Goal: Check status: Check status

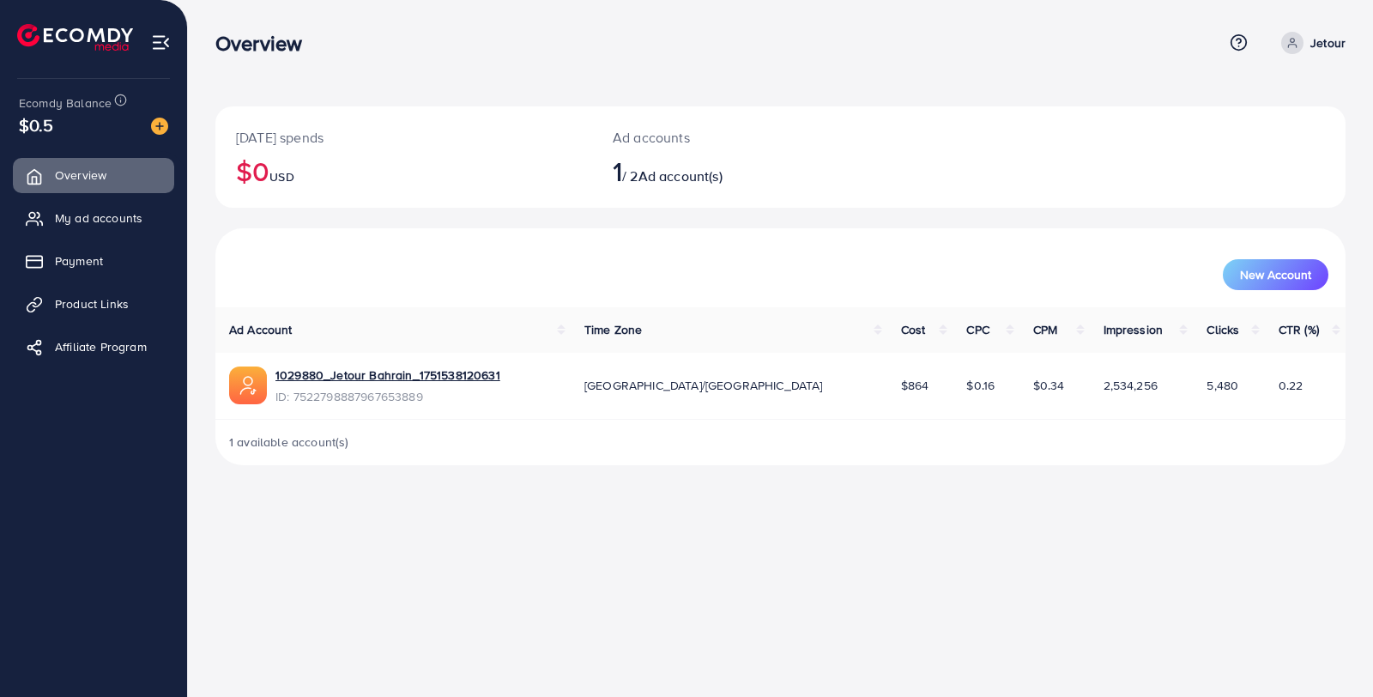
click at [1325, 42] on p "Jetour" at bounding box center [1328, 43] width 35 height 21
drag, startPoint x: 1082, startPoint y: 35, endPoint x: 1135, endPoint y: 82, distance: 70.6
click at [1082, 35] on div "Overview" at bounding box center [719, 43] width 1008 height 25
click at [85, 213] on span "My ad accounts" at bounding box center [103, 217] width 88 height 17
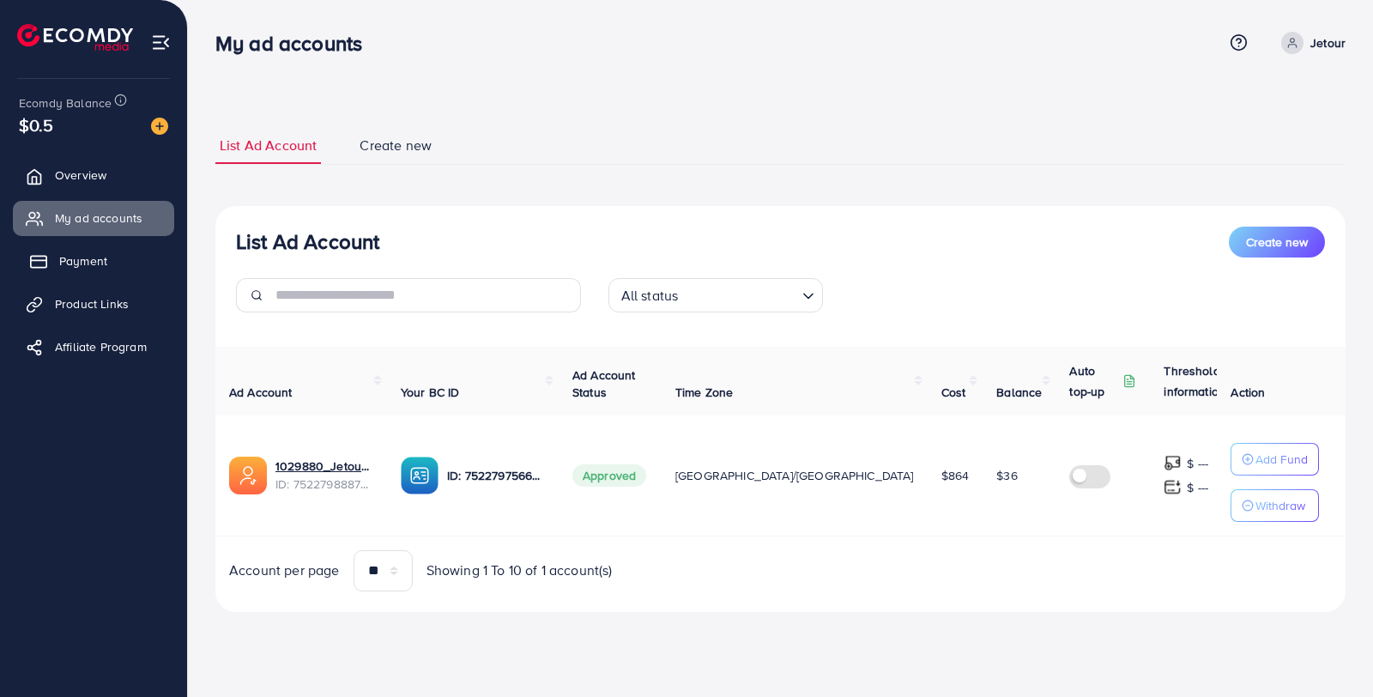
drag, startPoint x: 94, startPoint y: 265, endPoint x: 104, endPoint y: 267, distance: 9.6
click at [94, 266] on span "Payment" at bounding box center [83, 260] width 48 height 17
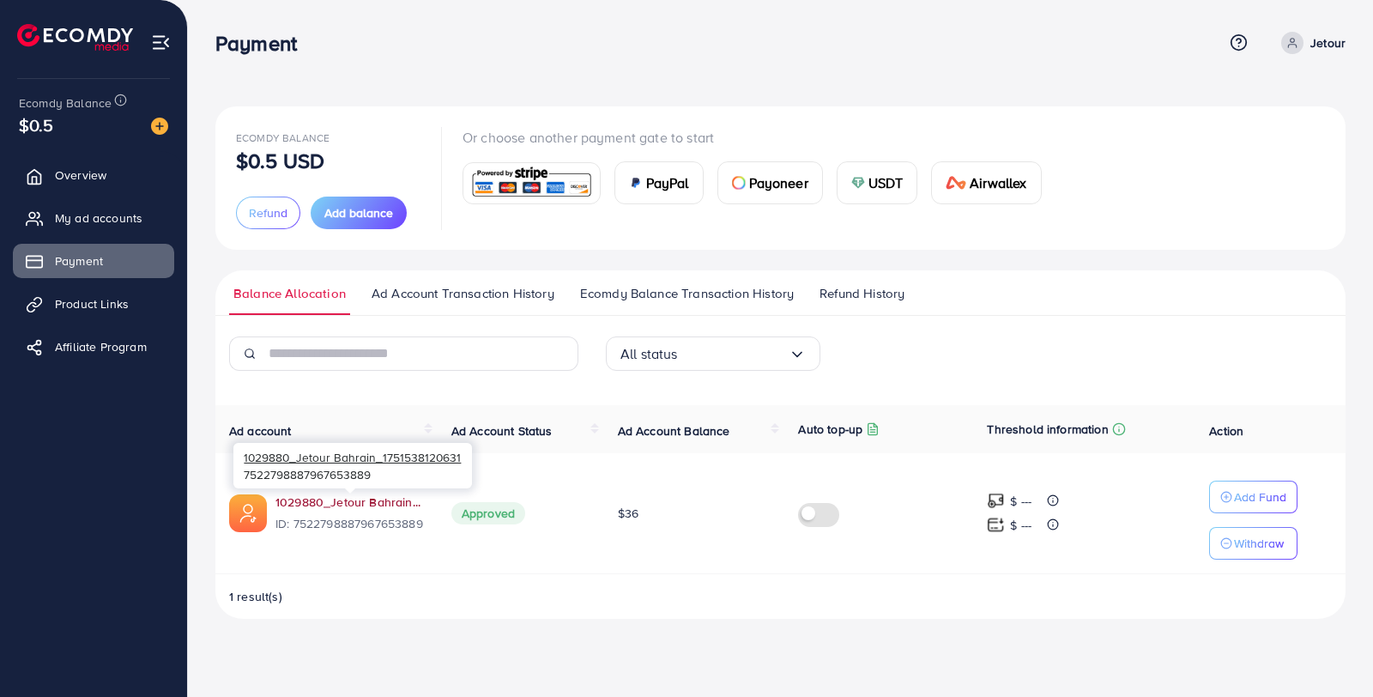
click at [355, 503] on link "1029880_Jetour Bahrain_1751538120631" at bounding box center [350, 502] width 149 height 17
click at [457, 294] on span "Ad Account Transaction History" at bounding box center [463, 293] width 183 height 19
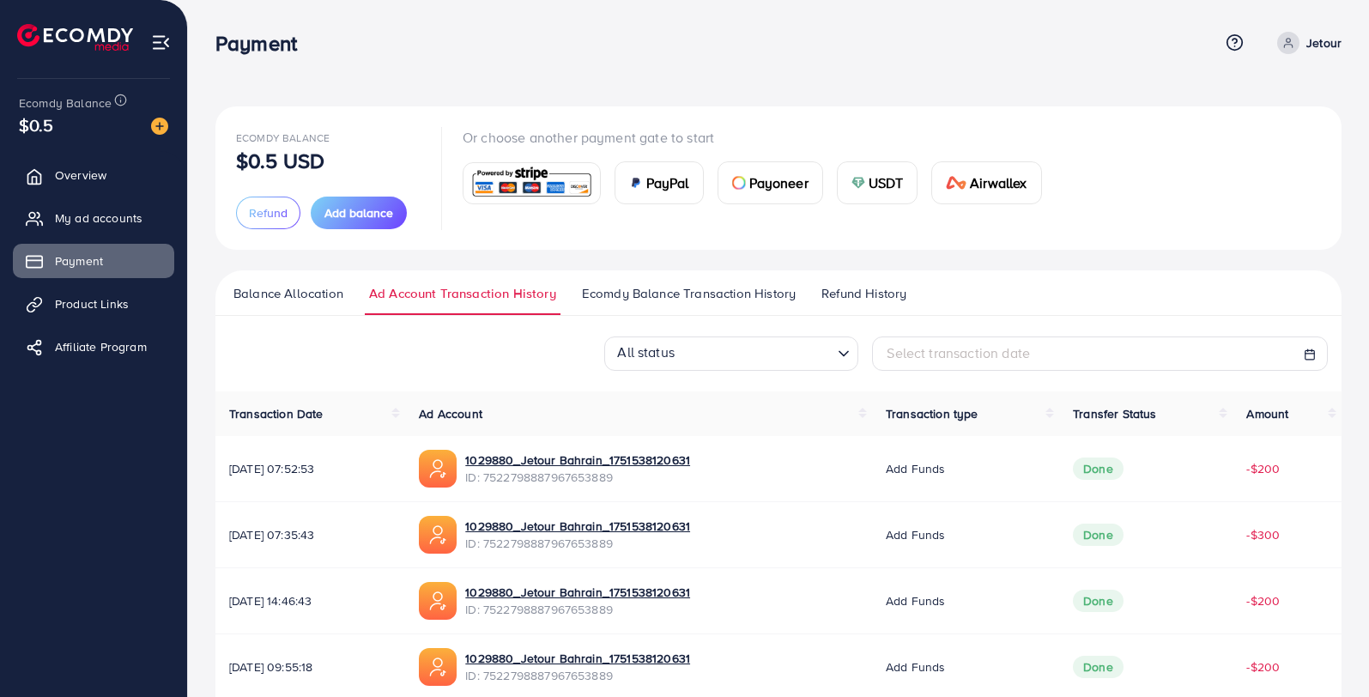
scroll to position [76, 0]
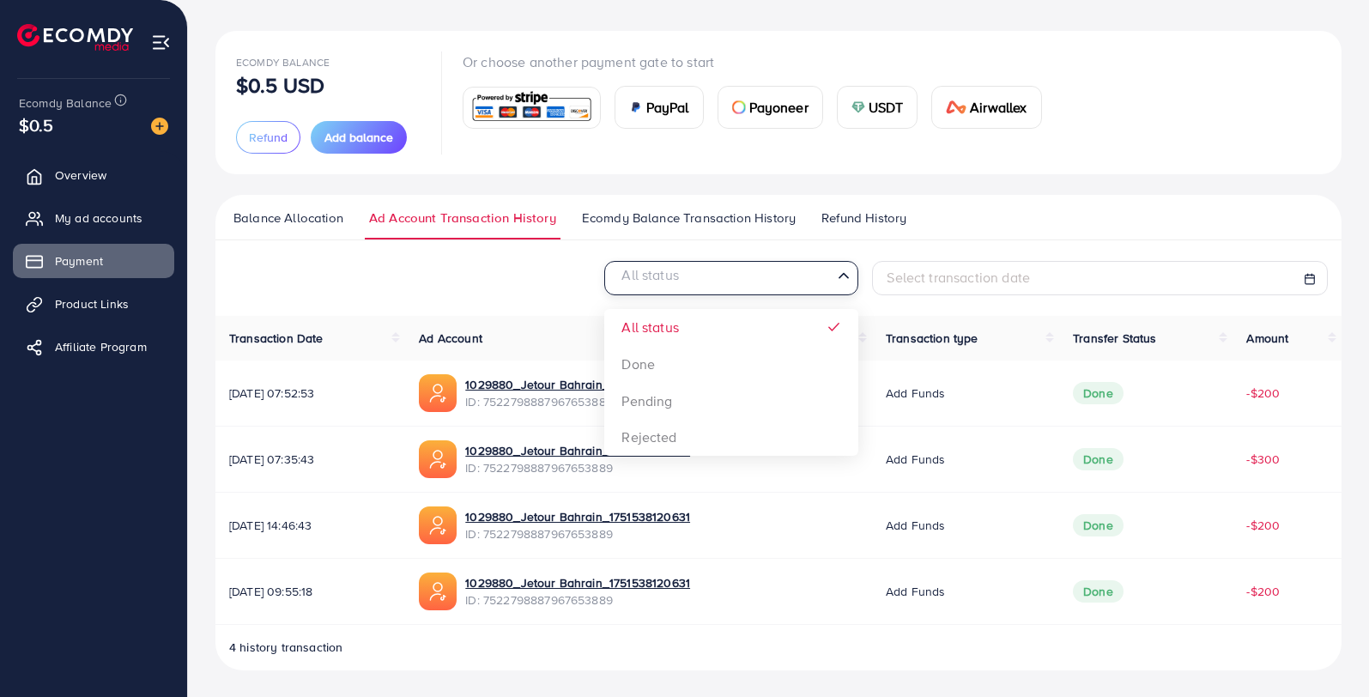
drag, startPoint x: 797, startPoint y: 290, endPoint x: 846, endPoint y: 273, distance: 51.0
click at [798, 289] on input "Search for option" at bounding box center [721, 279] width 219 height 27
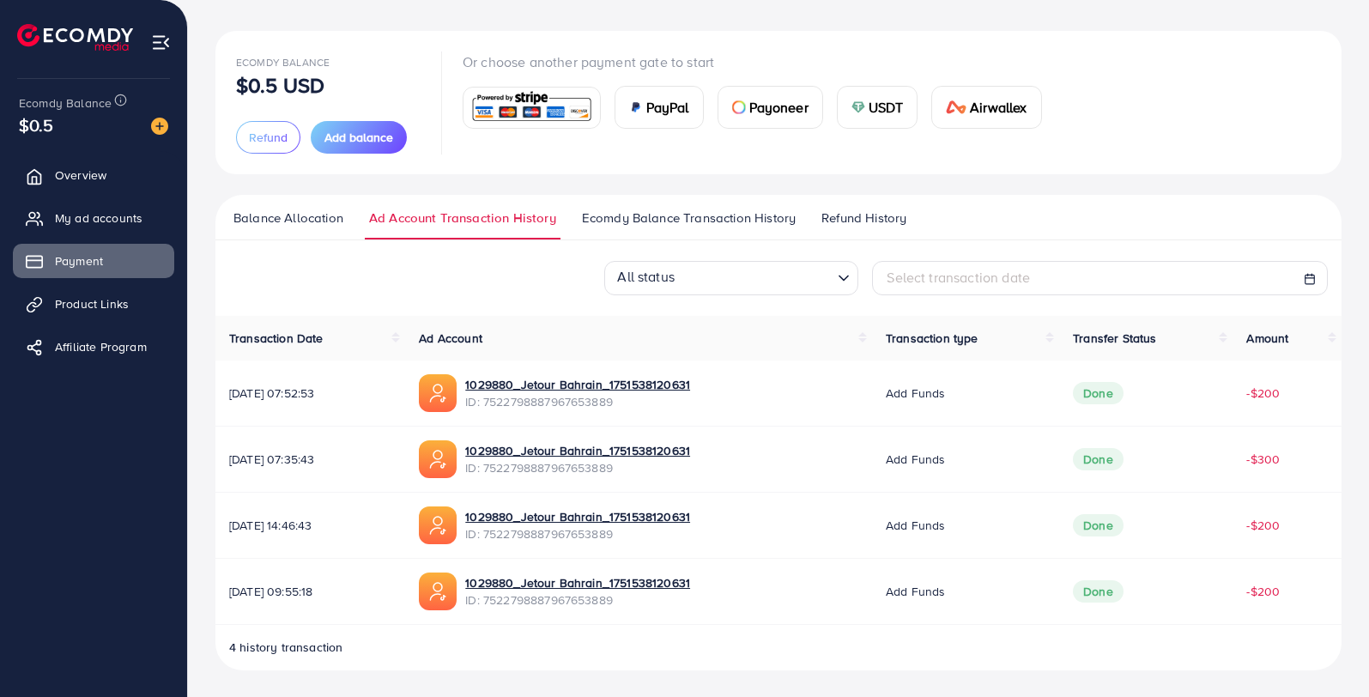
drag, startPoint x: 1000, startPoint y: 208, endPoint x: 982, endPoint y: 214, distance: 19.0
click at [1000, 208] on ul "Balance Allocation Ad Account Transaction History Ecomdy Balance Transaction Hi…" at bounding box center [778, 217] width 1126 height 45
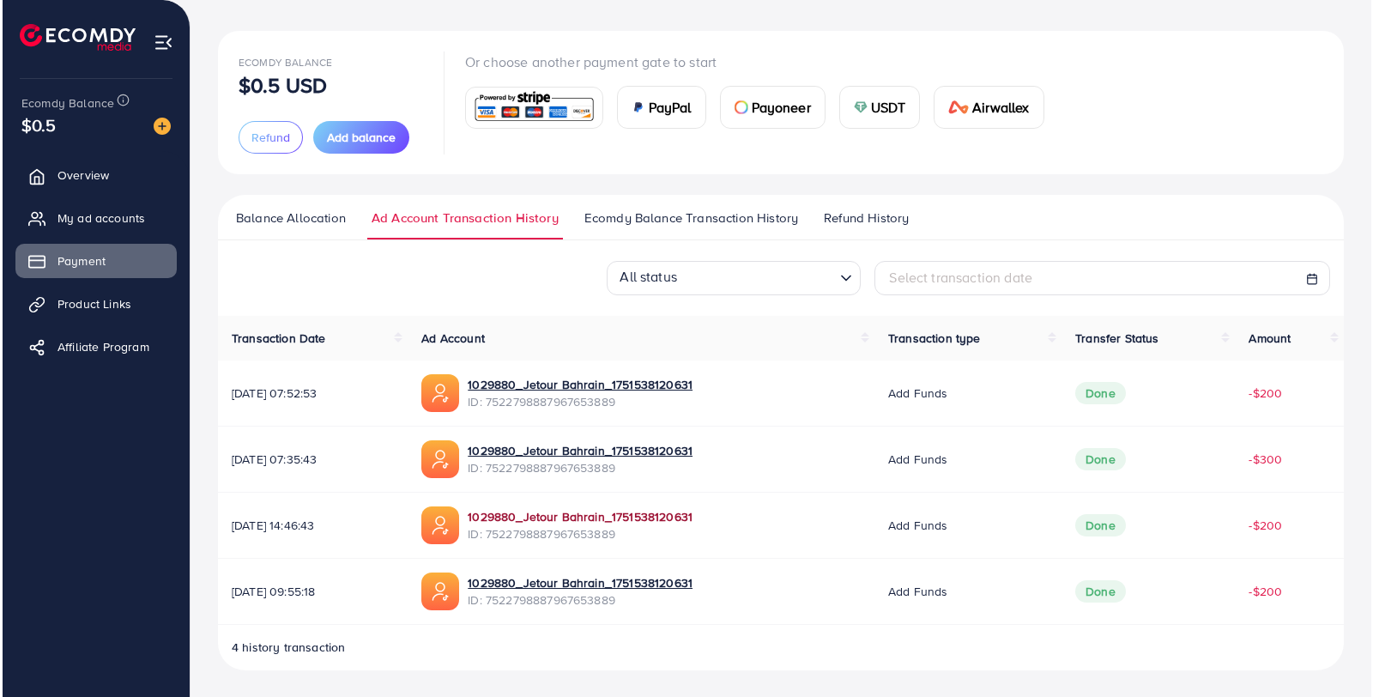
scroll to position [0, 0]
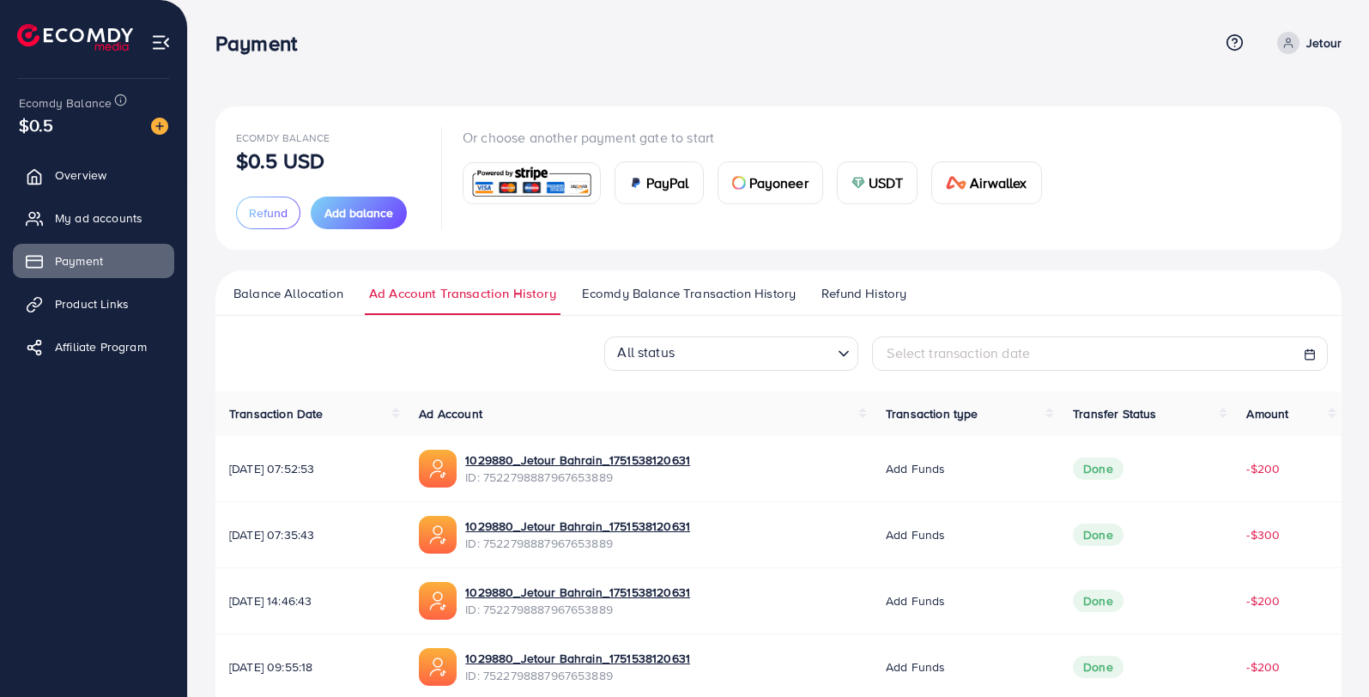
click at [718, 294] on span "Ecomdy Balance Transaction History" at bounding box center [689, 293] width 214 height 19
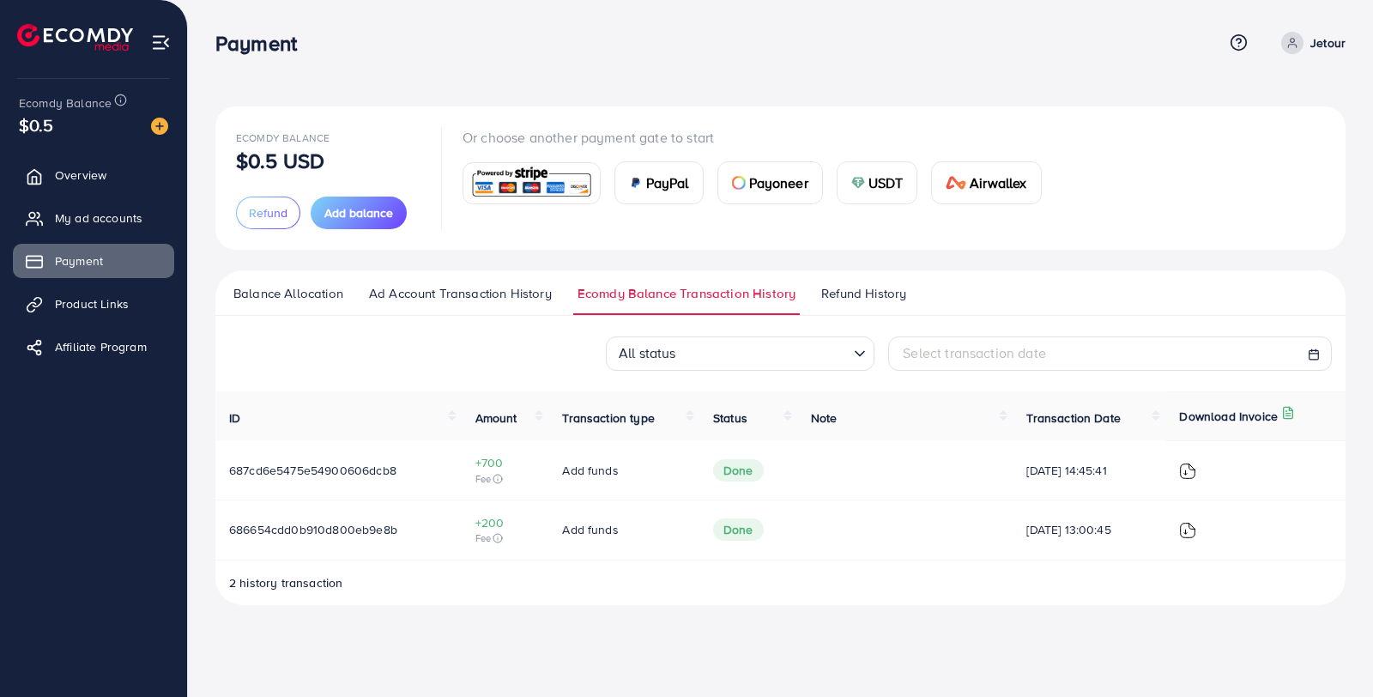
drag, startPoint x: 743, startPoint y: 359, endPoint x: 753, endPoint y: 355, distance: 11.2
click at [743, 359] on input "Search for option" at bounding box center [765, 355] width 167 height 27
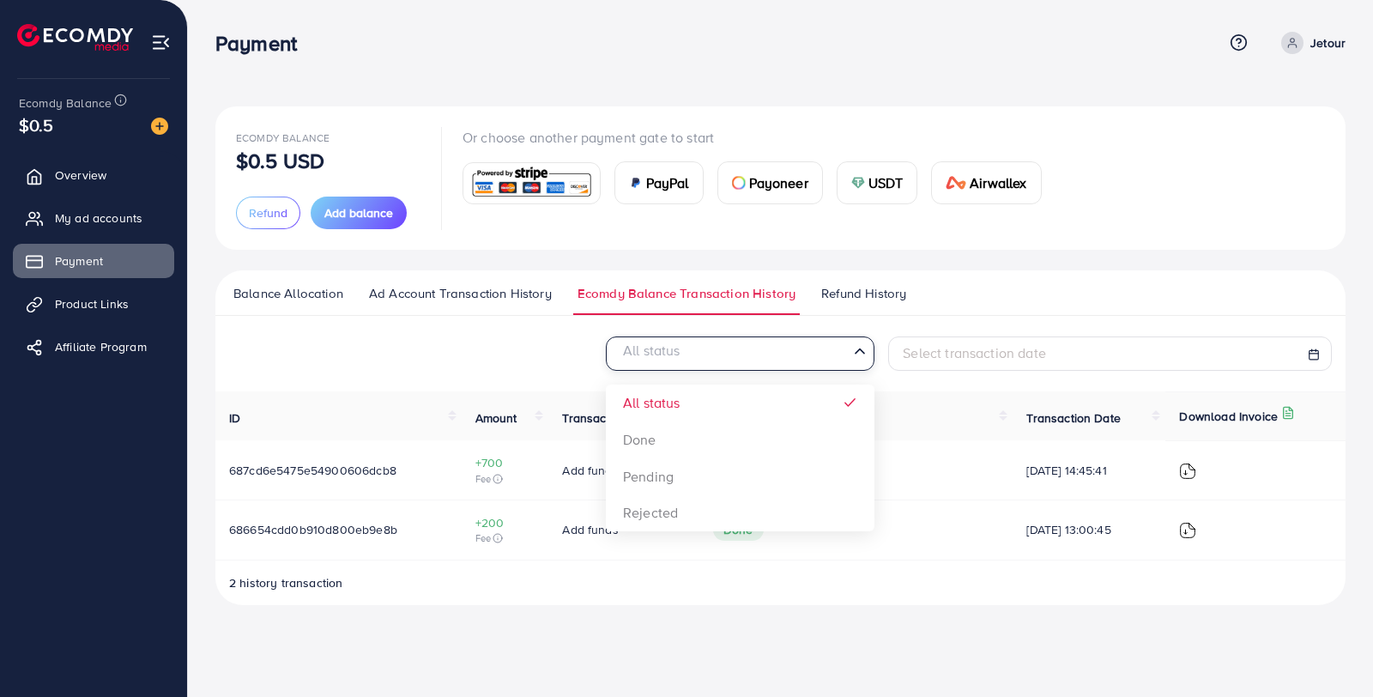
click at [1033, 365] on div "Select transaction date" at bounding box center [1110, 353] width 444 height 34
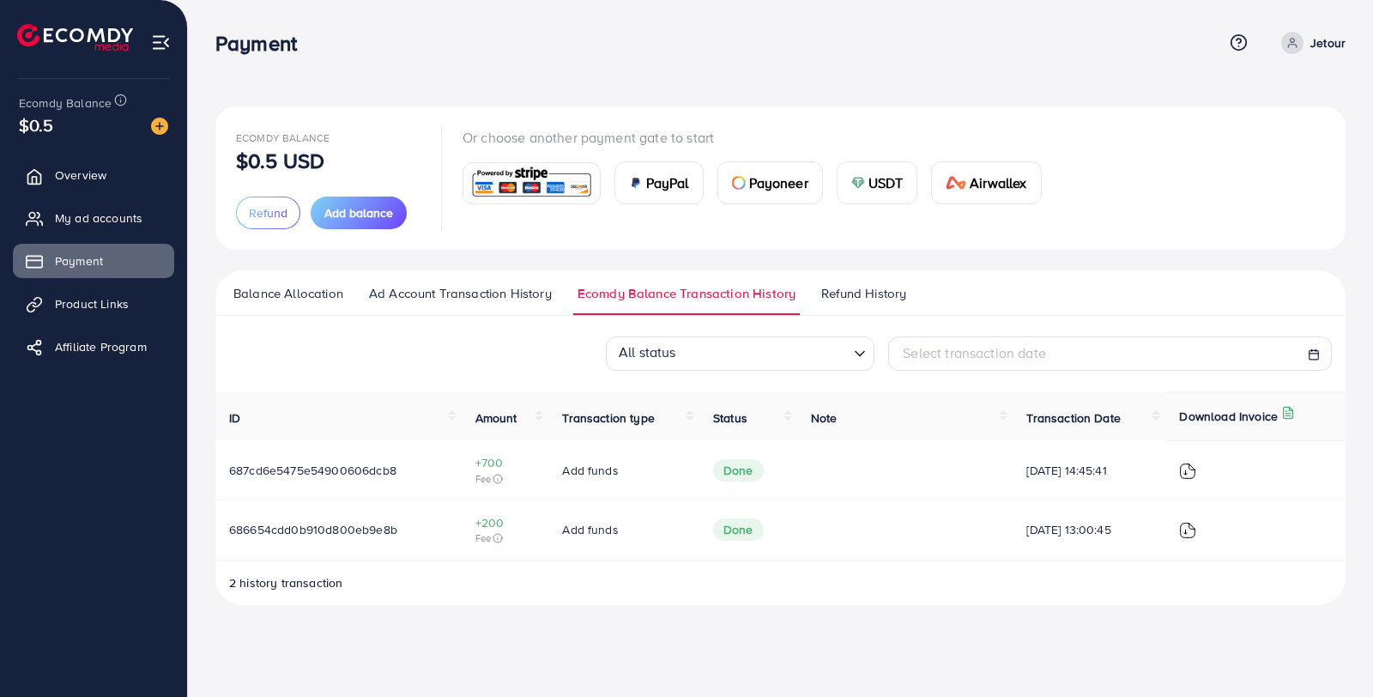
click at [1033, 357] on span "Select transaction date" at bounding box center [974, 352] width 143 height 19
select select "*"
select select "**"
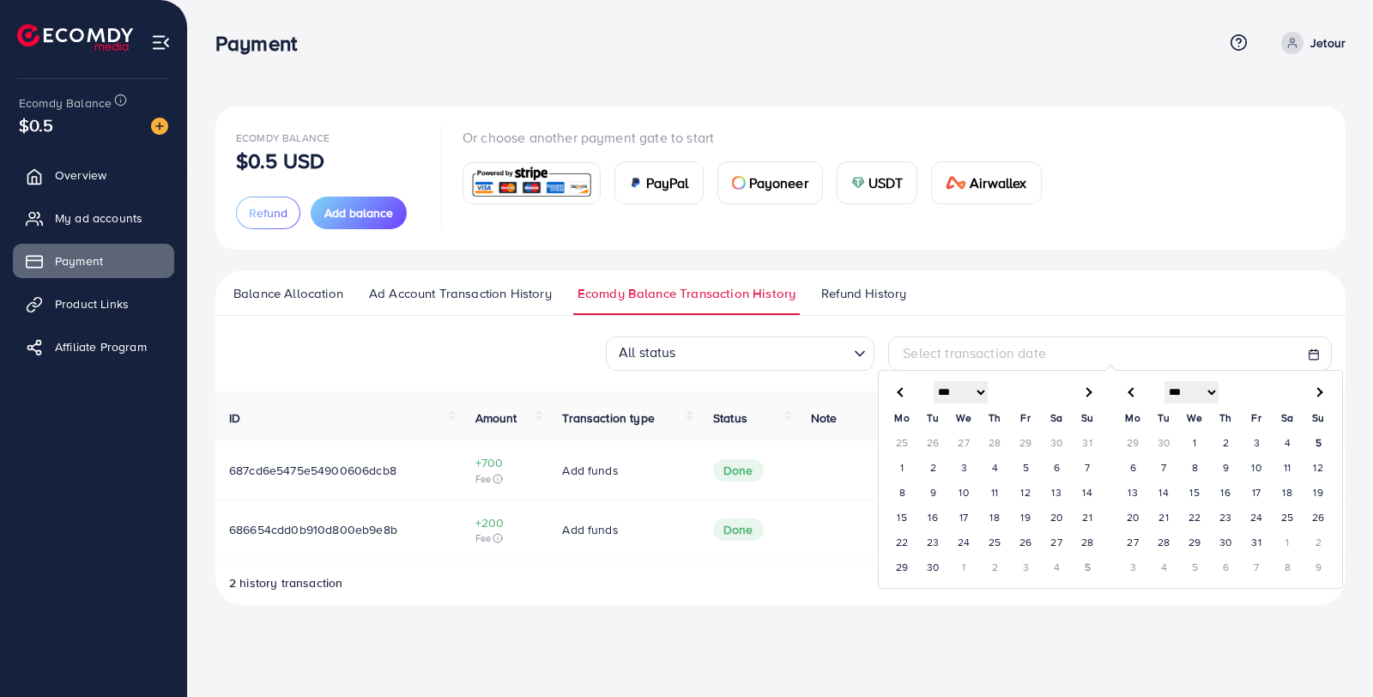
click at [1036, 285] on ul "Balance Allocation Ad Account Transaction History Ecomdy Balance Transaction Hi…" at bounding box center [780, 292] width 1131 height 45
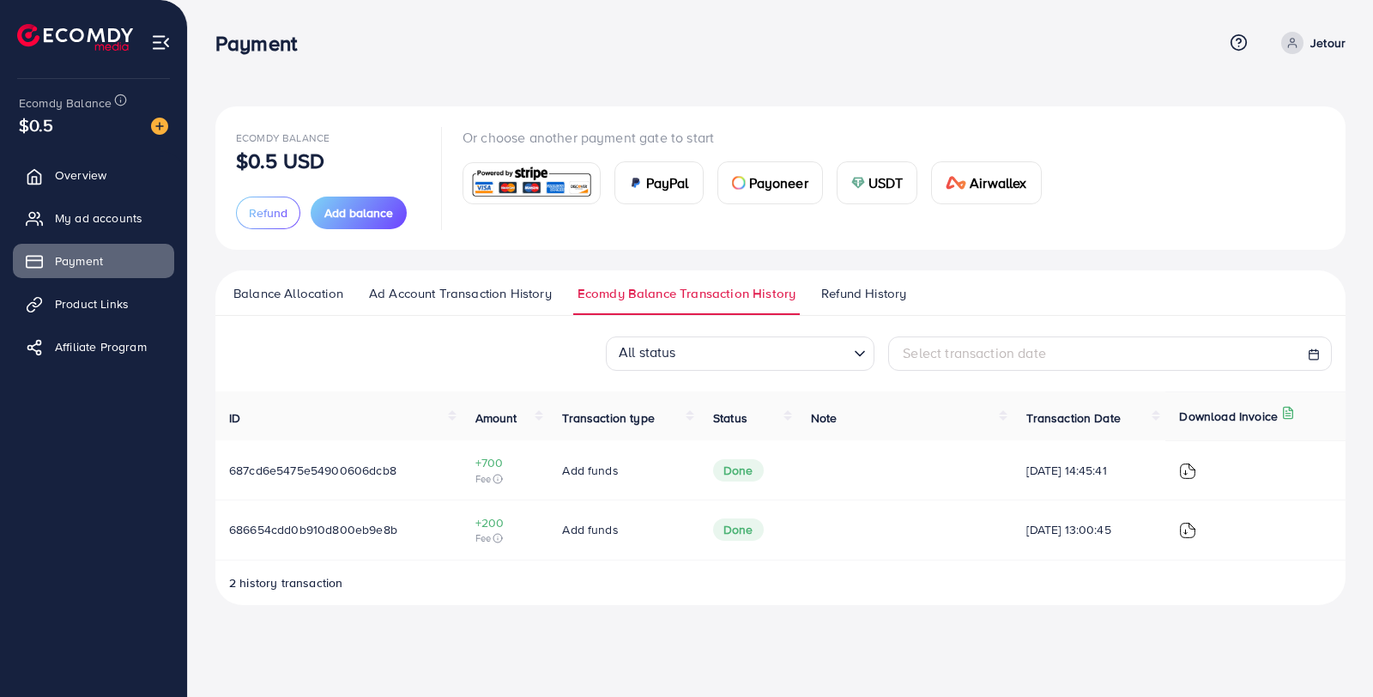
click at [880, 297] on span "Refund History" at bounding box center [863, 293] width 85 height 19
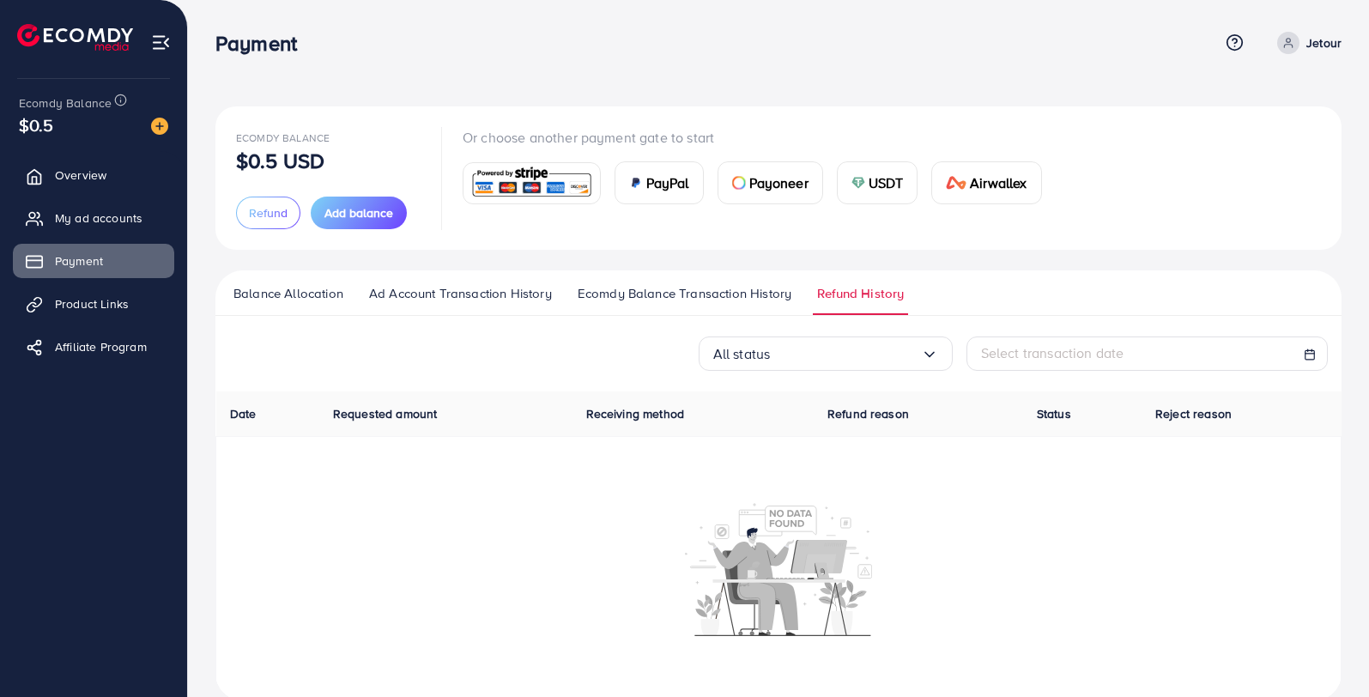
click at [739, 294] on span "Ecomdy Balance Transaction History" at bounding box center [685, 293] width 214 height 19
